Goal: Find contact information: Find contact information

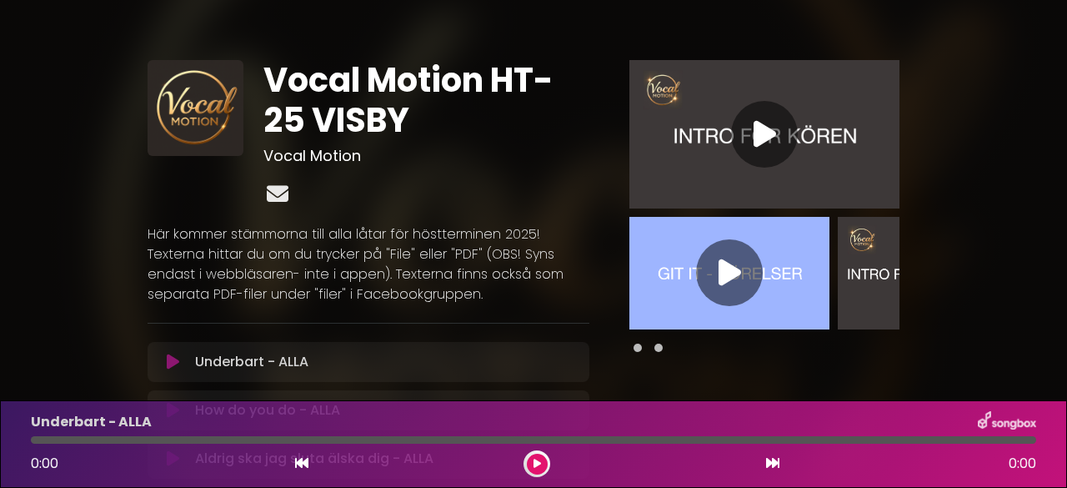
click at [277, 190] on icon at bounding box center [277, 194] width 28 height 22
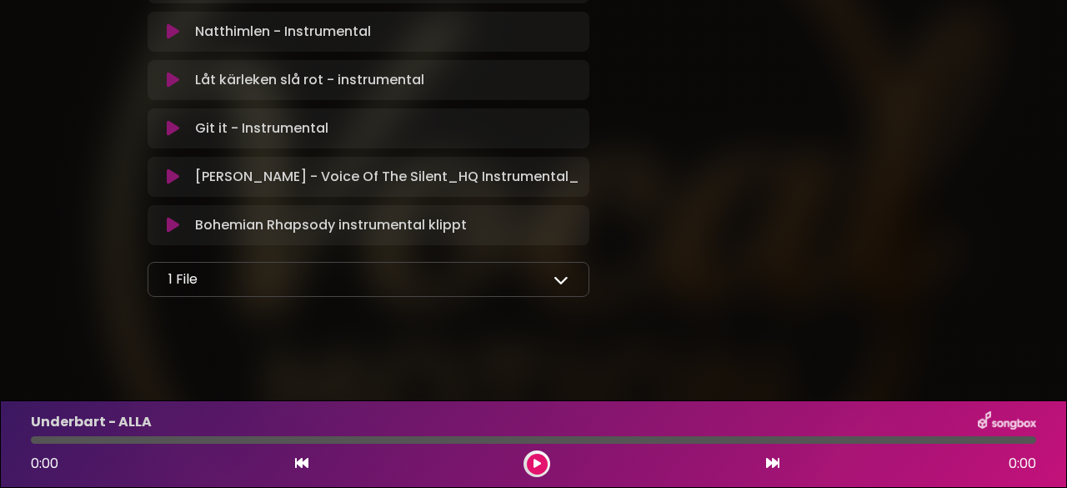
scroll to position [2121, 0]
click at [559, 281] on icon at bounding box center [561, 277] width 15 height 15
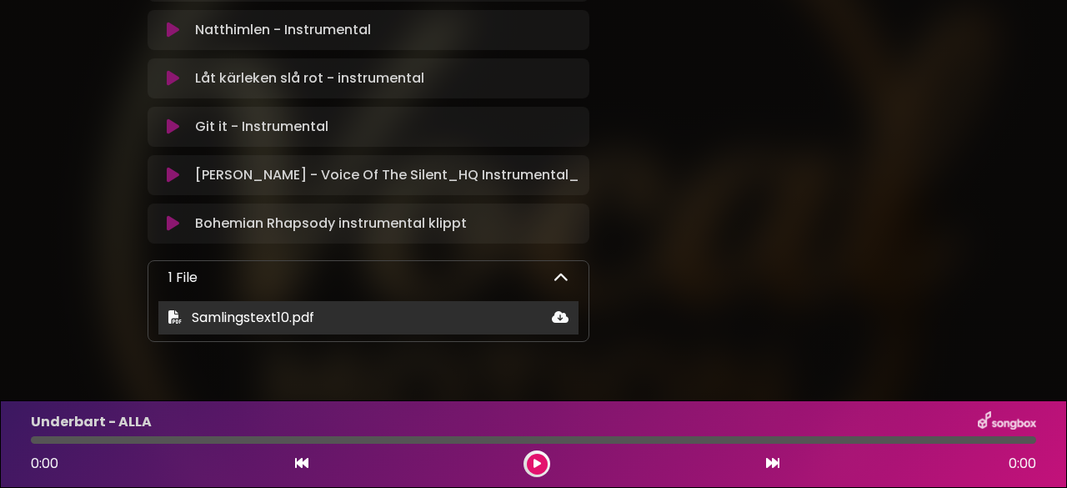
click at [327, 318] on div "Samlingstext10.pdf" at bounding box center [368, 318] width 420 height 20
click at [556, 317] on icon at bounding box center [560, 316] width 17 height 13
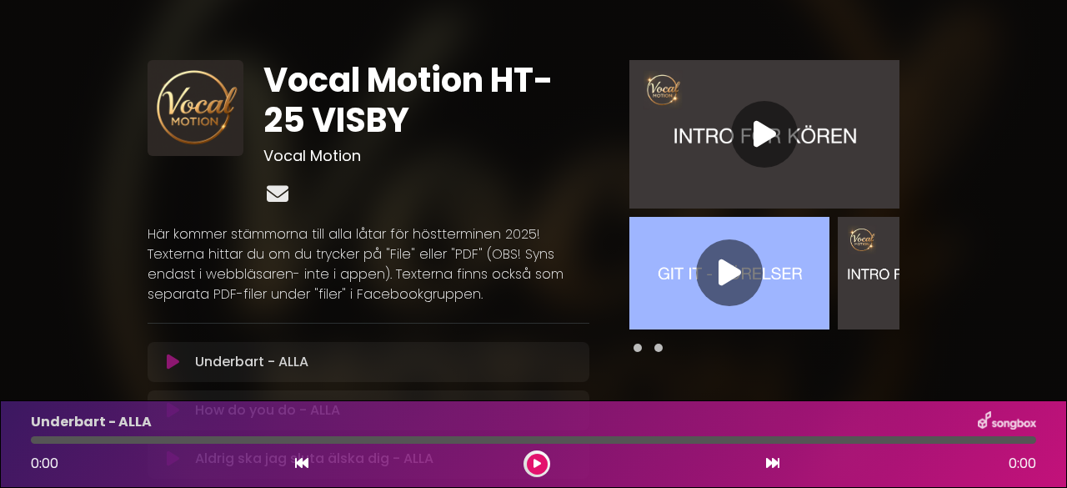
click at [280, 190] on icon at bounding box center [277, 194] width 28 height 22
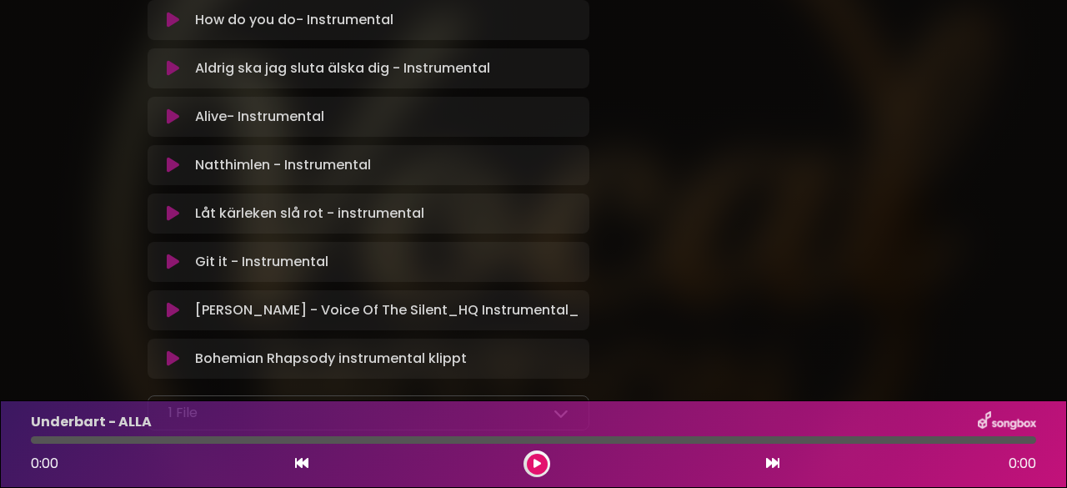
scroll to position [2121, 0]
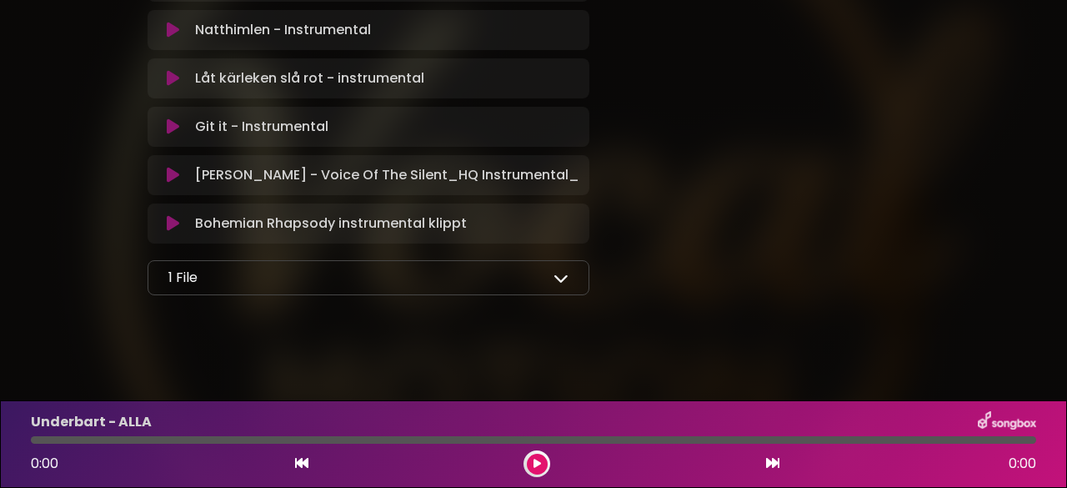
click at [559, 273] on icon at bounding box center [561, 277] width 15 height 15
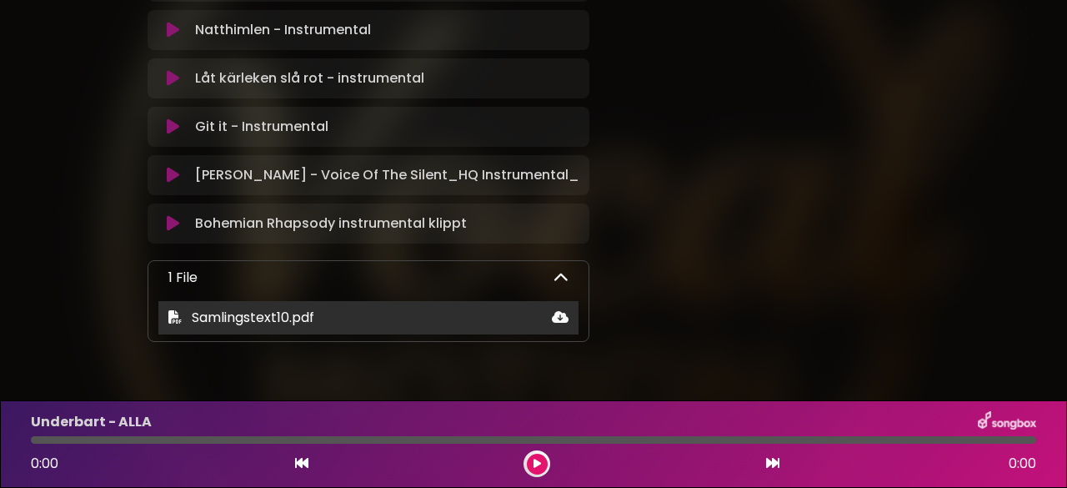
click at [559, 318] on icon at bounding box center [560, 316] width 17 height 13
